Goal: Navigation & Orientation: Find specific page/section

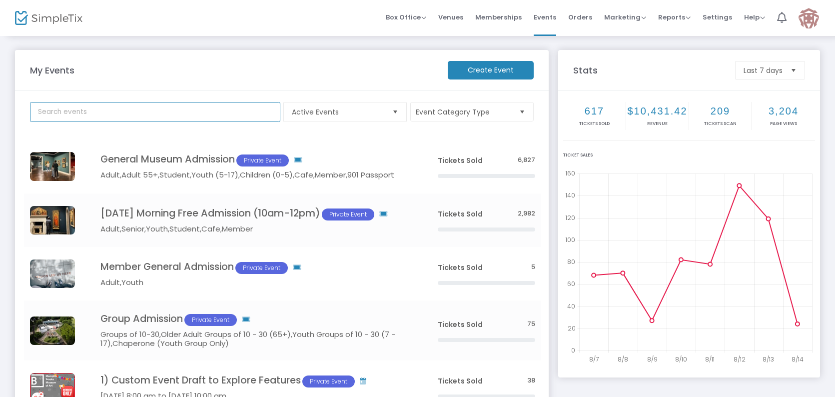
click at [116, 107] on input "text" at bounding box center [155, 112] width 250 height 20
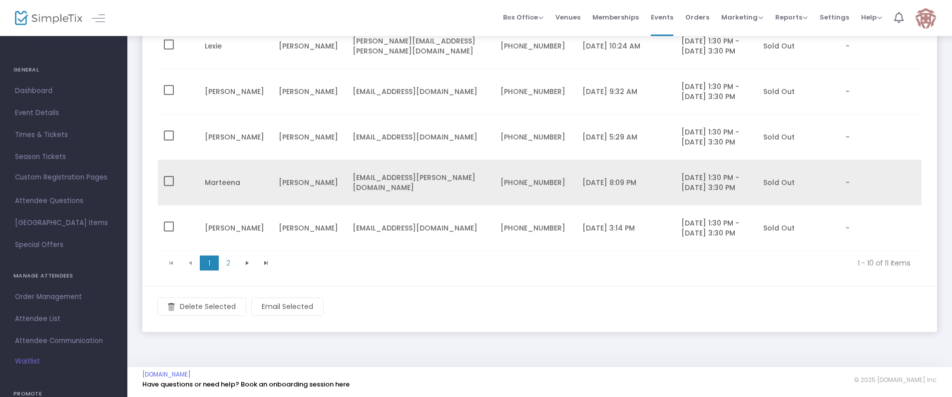
scroll to position [504, 0]
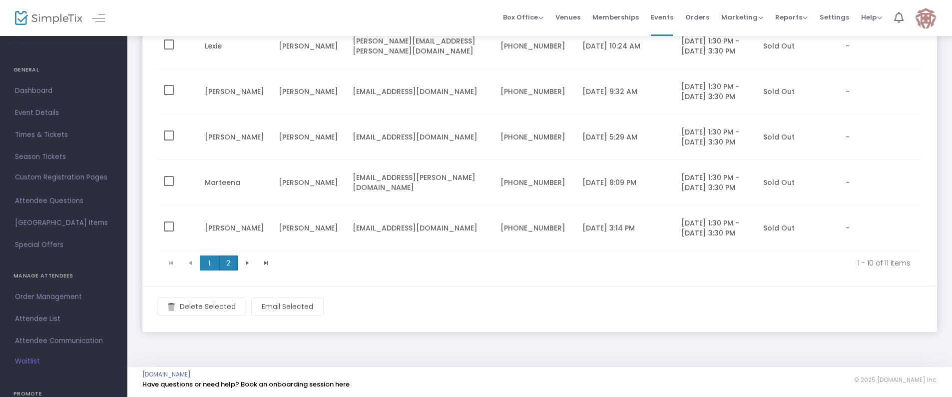
click at [229, 258] on span "2" at bounding box center [228, 262] width 19 height 15
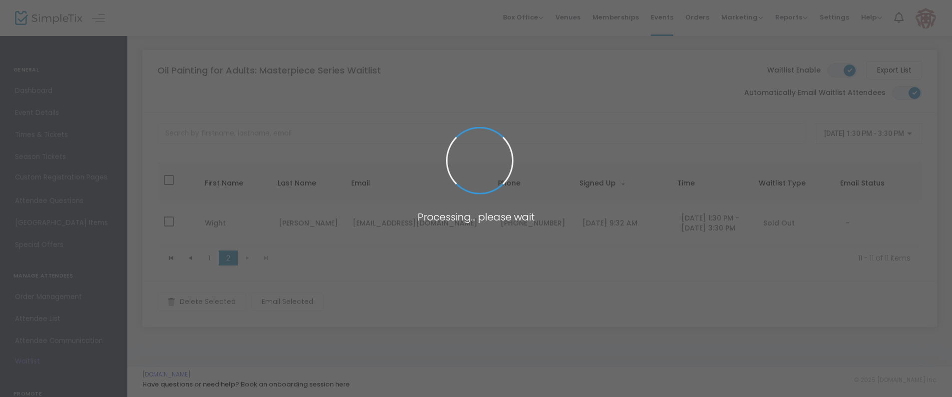
scroll to position [5, 0]
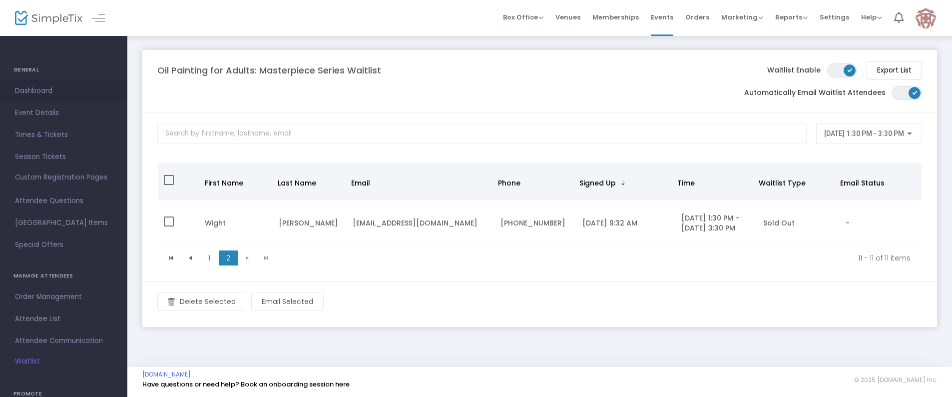
click at [25, 90] on span "Dashboard" at bounding box center [63, 90] width 97 height 13
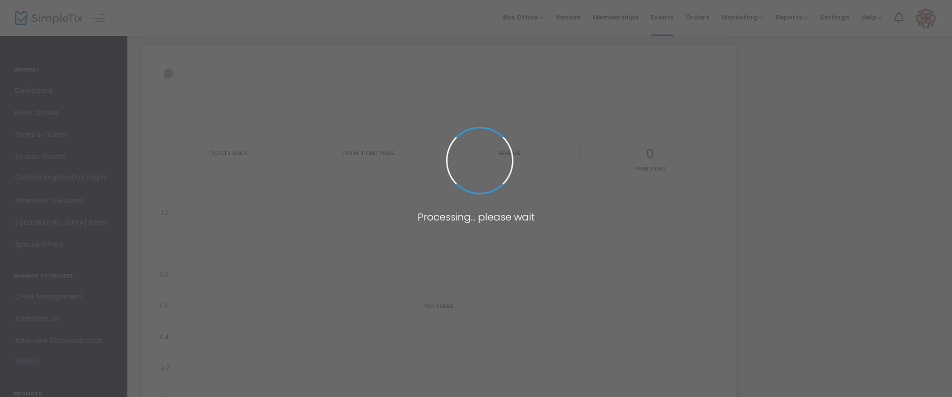
type input "[URL][DOMAIN_NAME]"
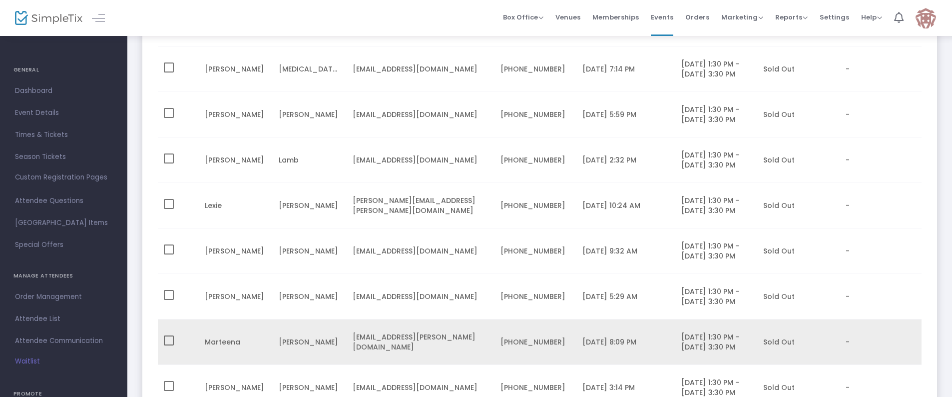
scroll to position [270, 0]
